Goal: Navigation & Orientation: Find specific page/section

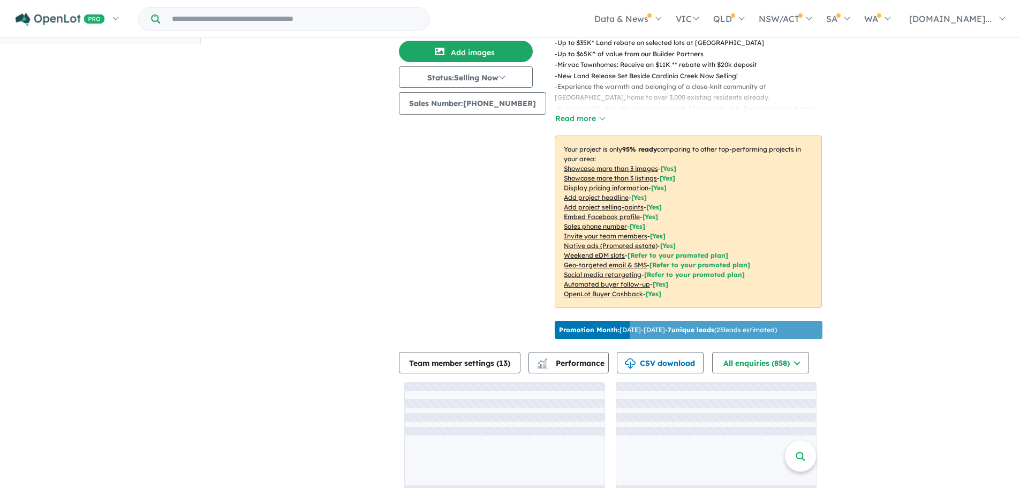
scroll to position [2, 0]
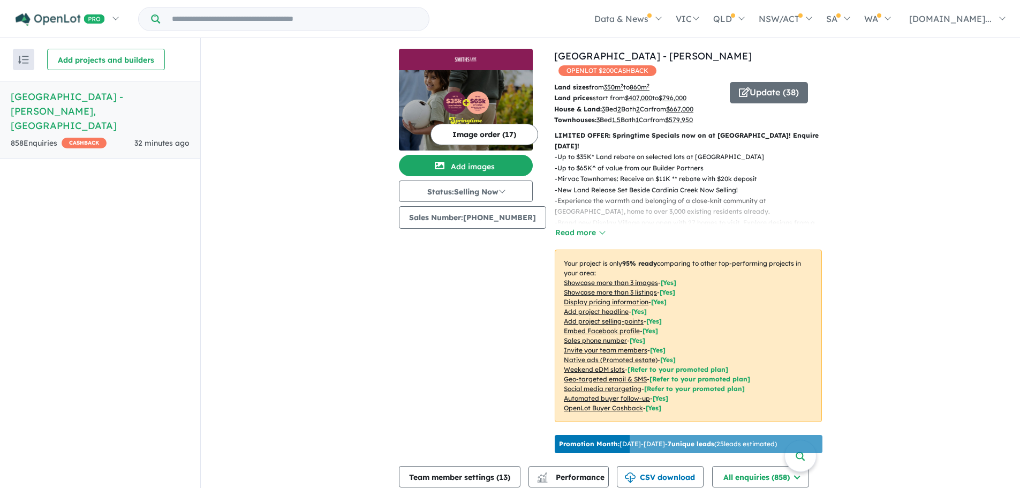
drag, startPoint x: 322, startPoint y: 214, endPoint x: 329, endPoint y: 170, distance: 44.6
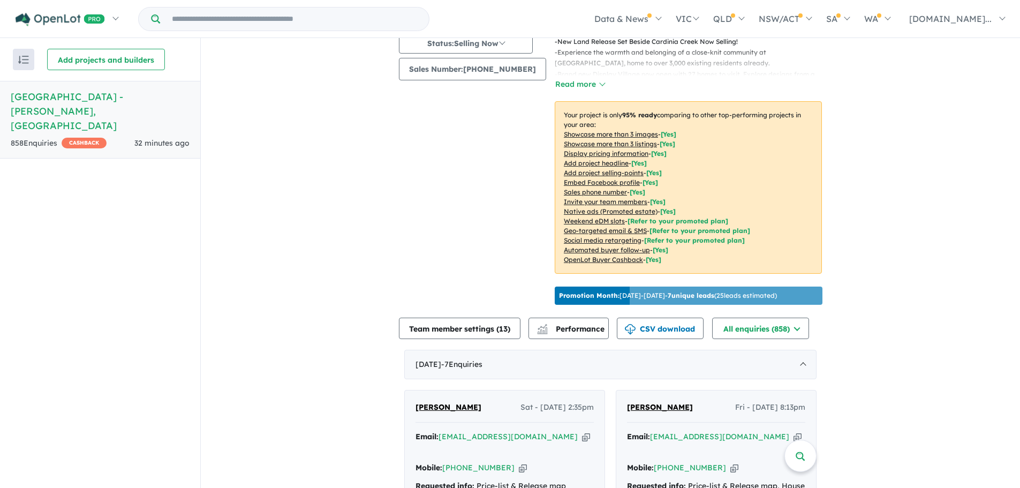
scroll to position [375, 0]
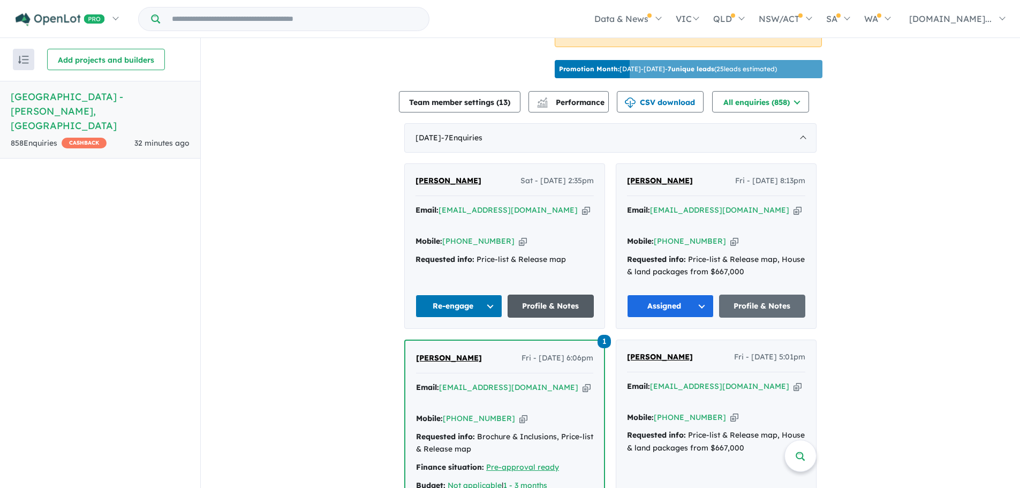
click at [528, 295] on link "Profile & Notes" at bounding box center [551, 306] width 87 height 23
click at [443, 176] on span "[PERSON_NAME]" at bounding box center [449, 181] width 66 height 10
